Goal: Information Seeking & Learning: Compare options

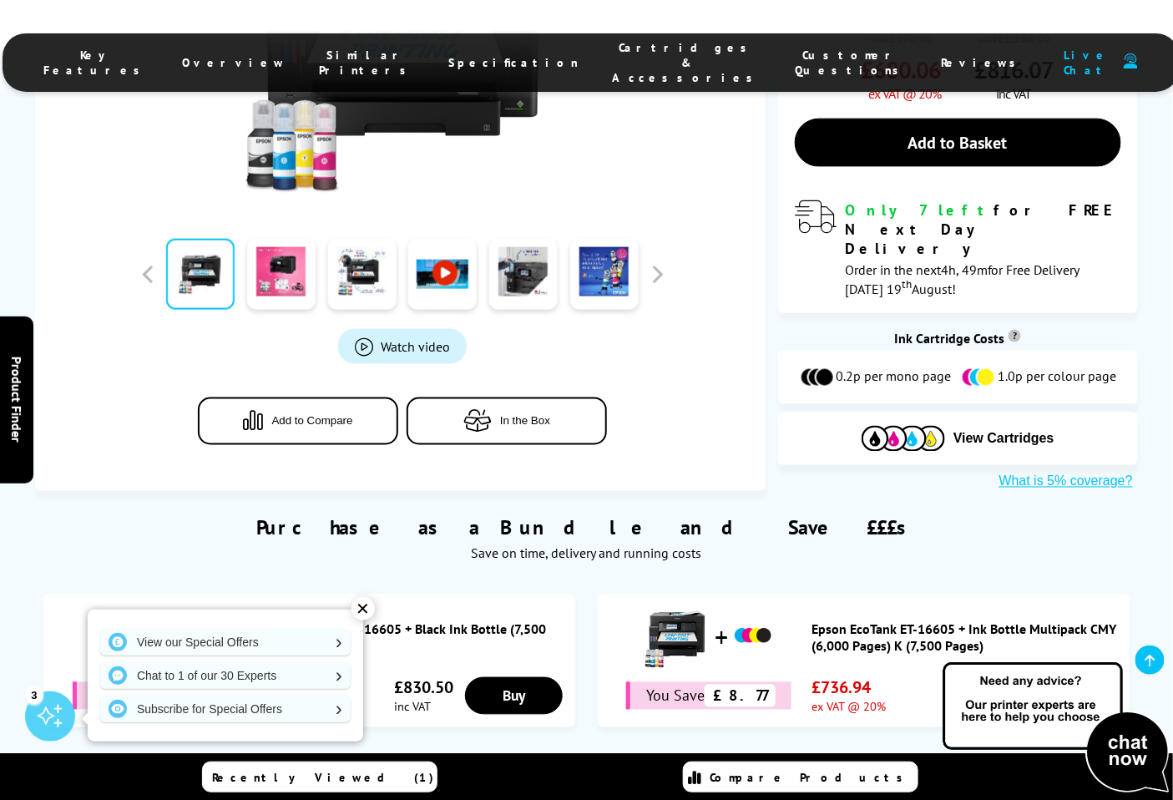
scroll to position [649, 0]
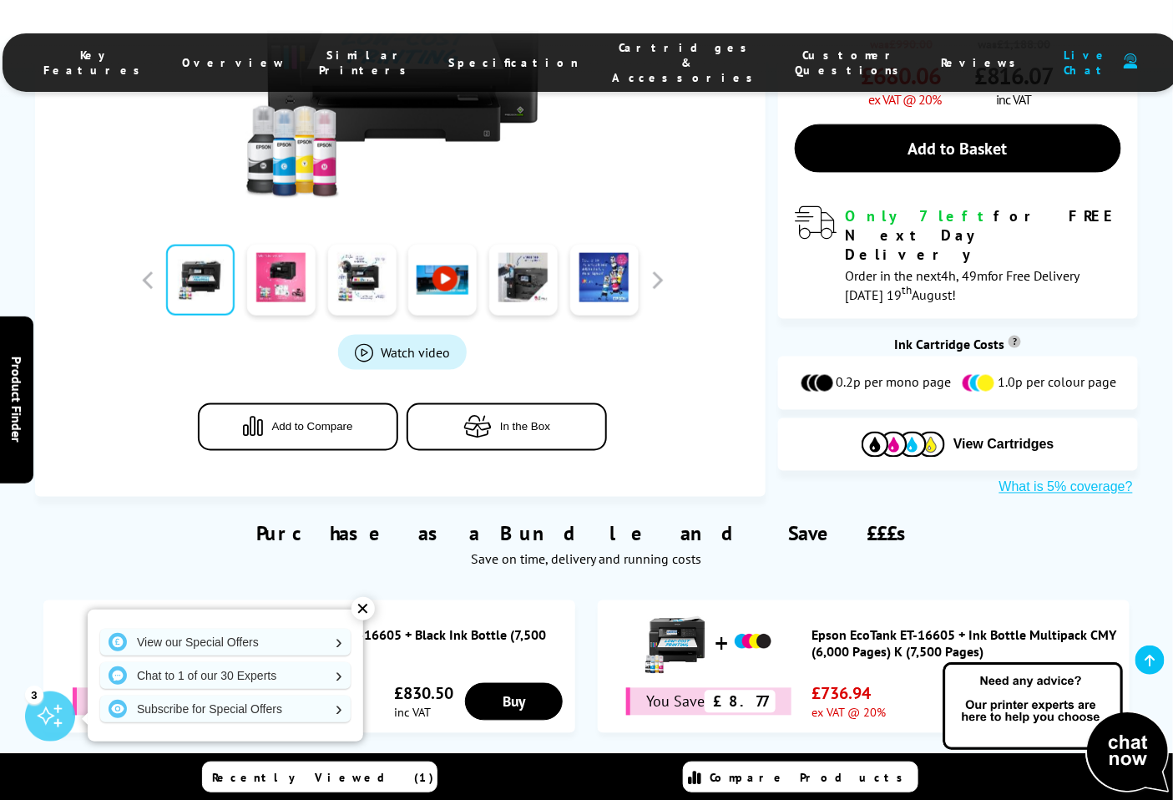
click at [296, 402] on button "Add to Compare" at bounding box center [298, 426] width 200 height 48
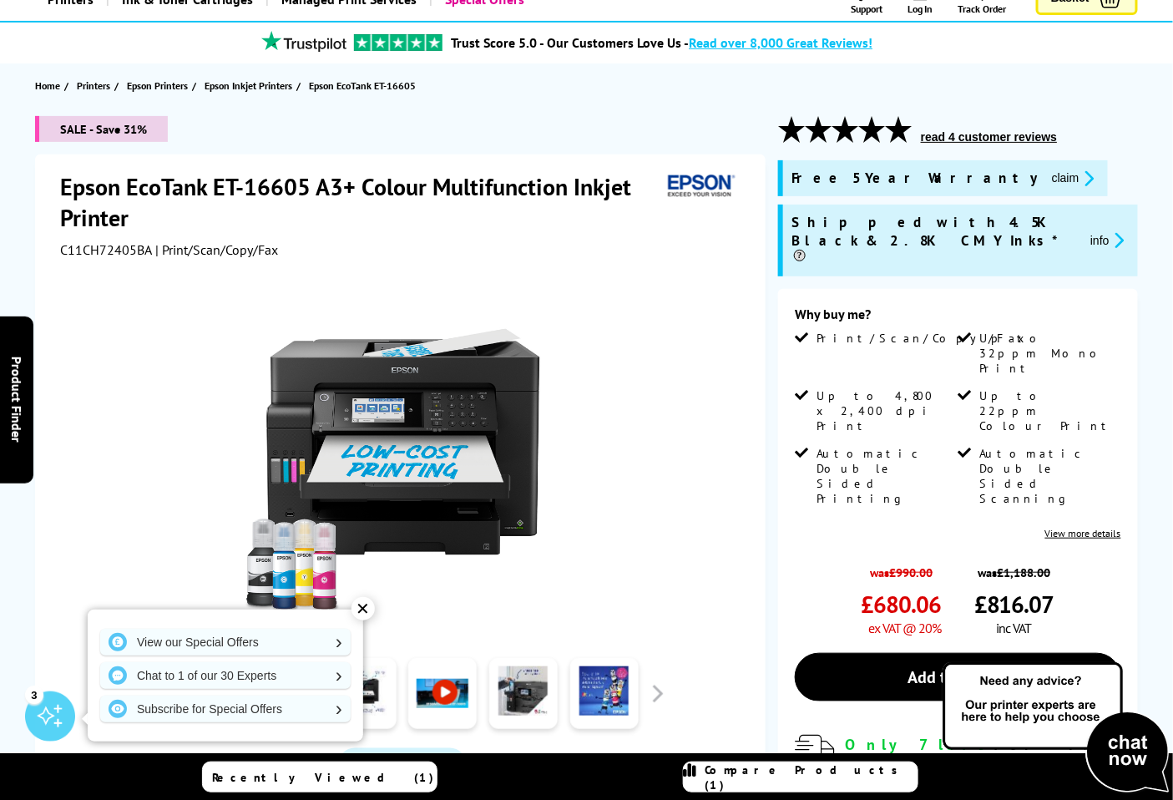
scroll to position [0, 0]
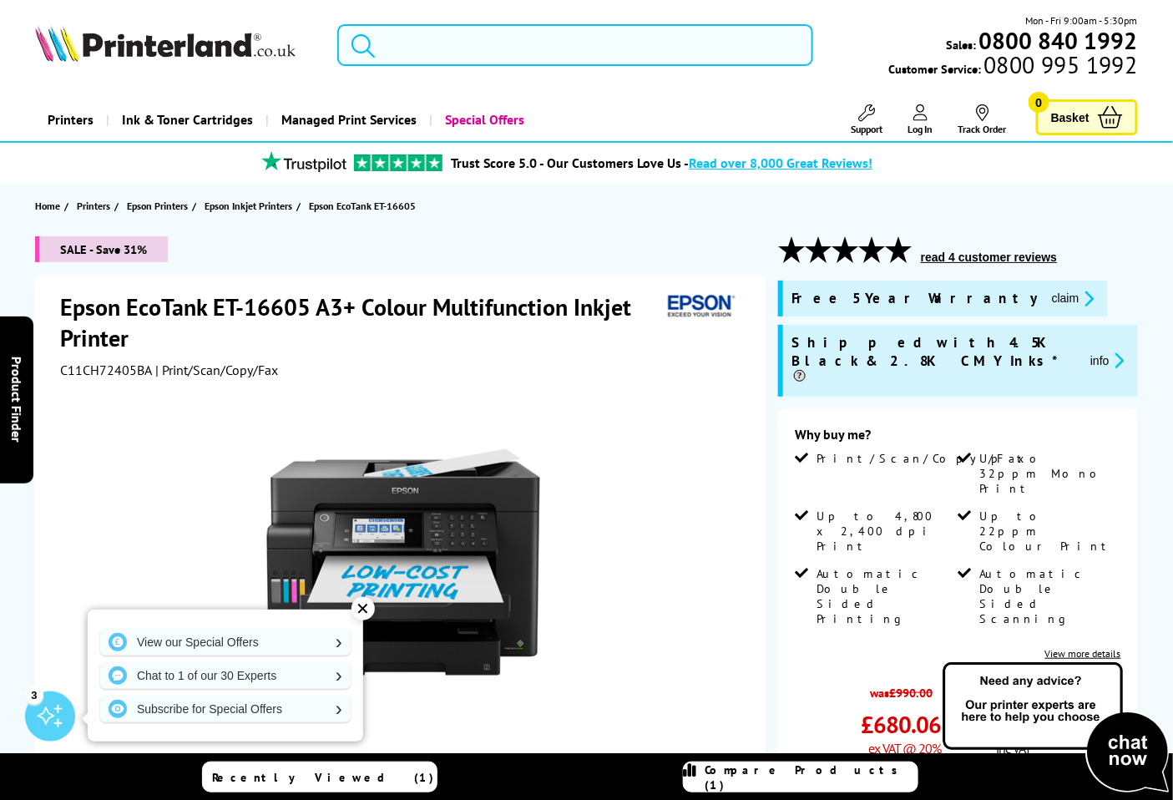
click at [463, 44] on input "search" at bounding box center [575, 45] width 477 height 42
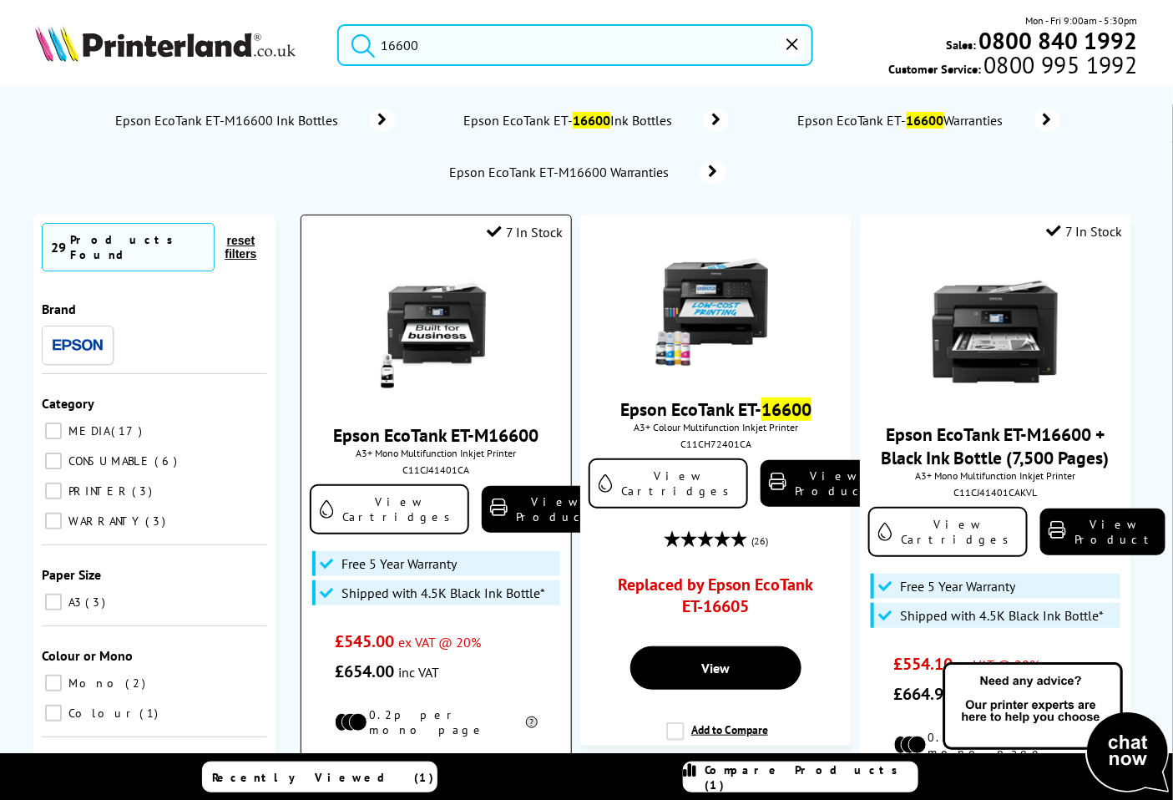
type input "16600"
click at [453, 290] on img at bounding box center [436, 332] width 125 height 125
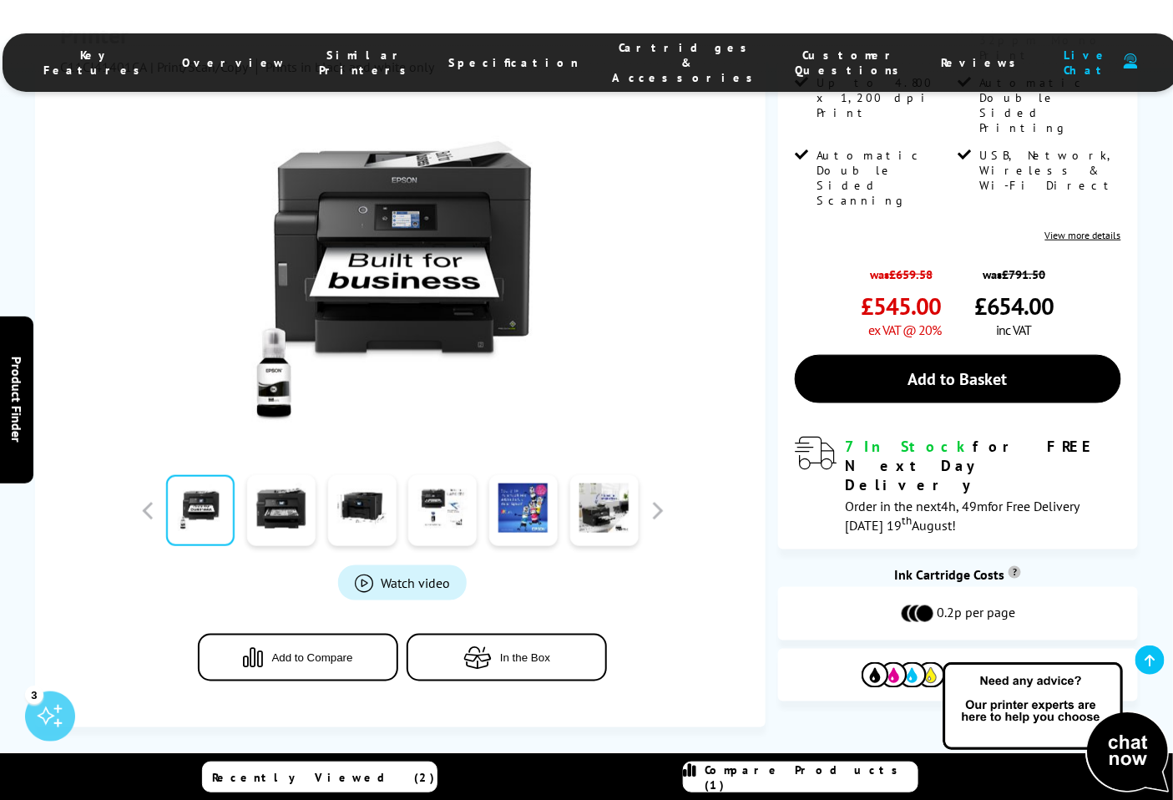
click at [319, 633] on button "Add to Compare" at bounding box center [298, 657] width 200 height 48
click at [767, 778] on span "Compare Products (2)" at bounding box center [812, 777] width 212 height 30
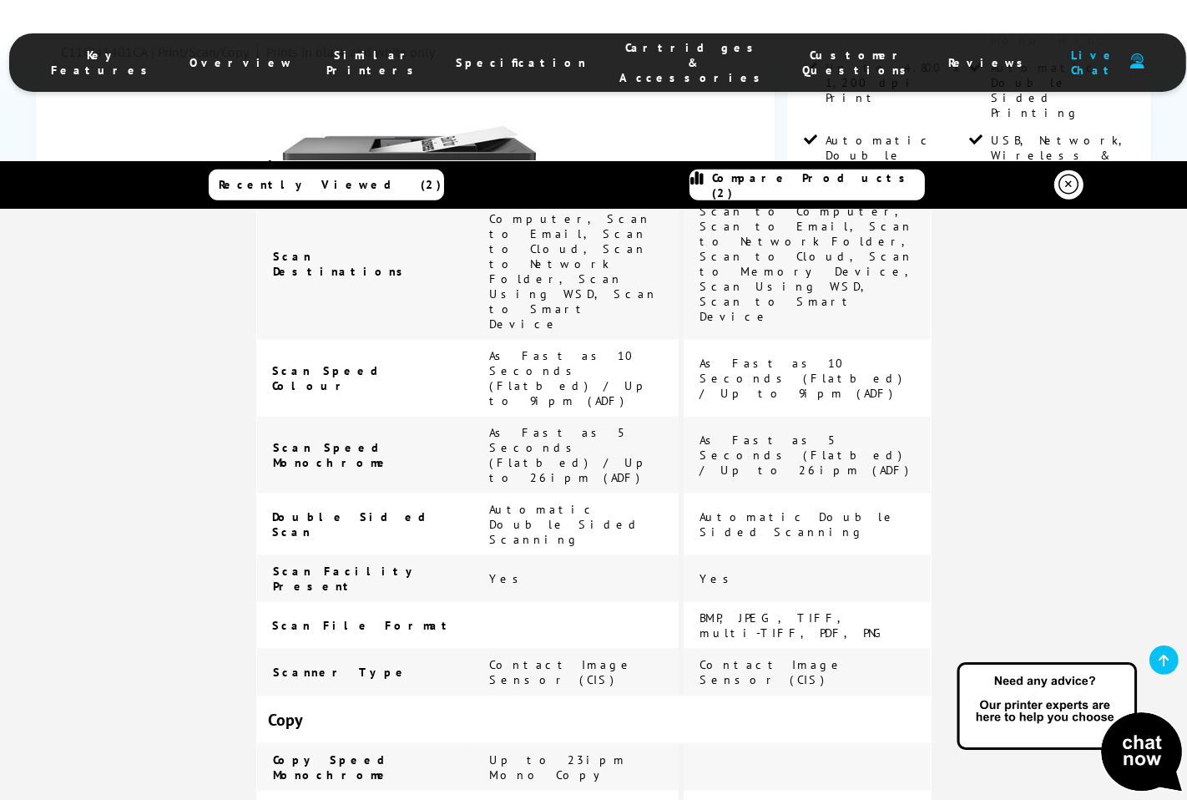
scroll to position [1484, 0]
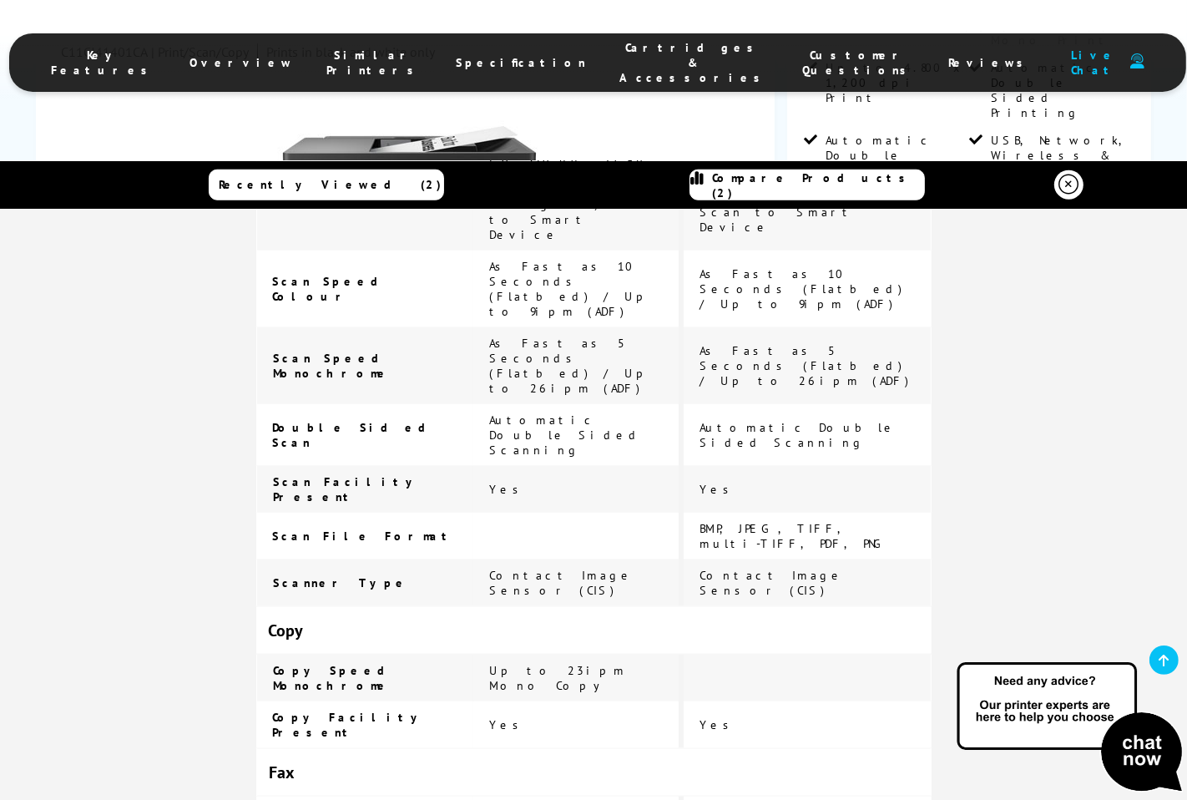
drag, startPoint x: 853, startPoint y: 670, endPoint x: 713, endPoint y: 671, distance: 139.4
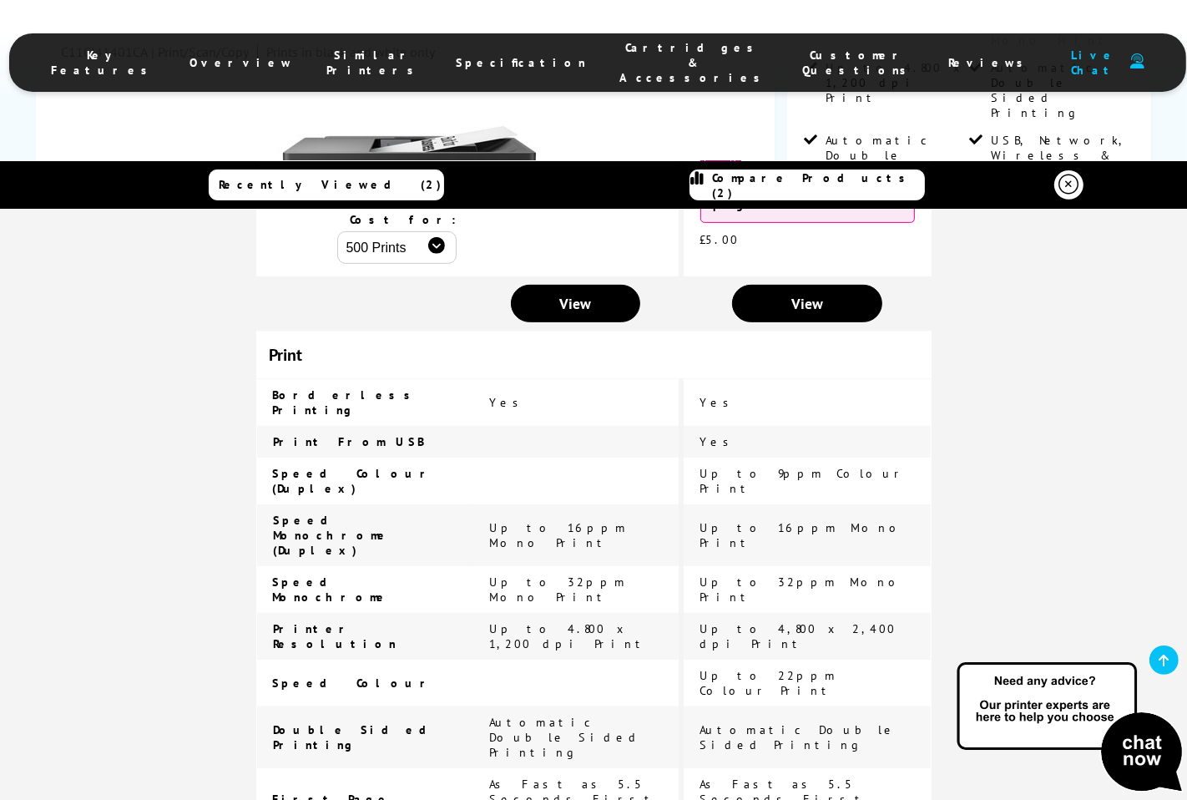
scroll to position [928, 0]
